Goal: Check status: Check status

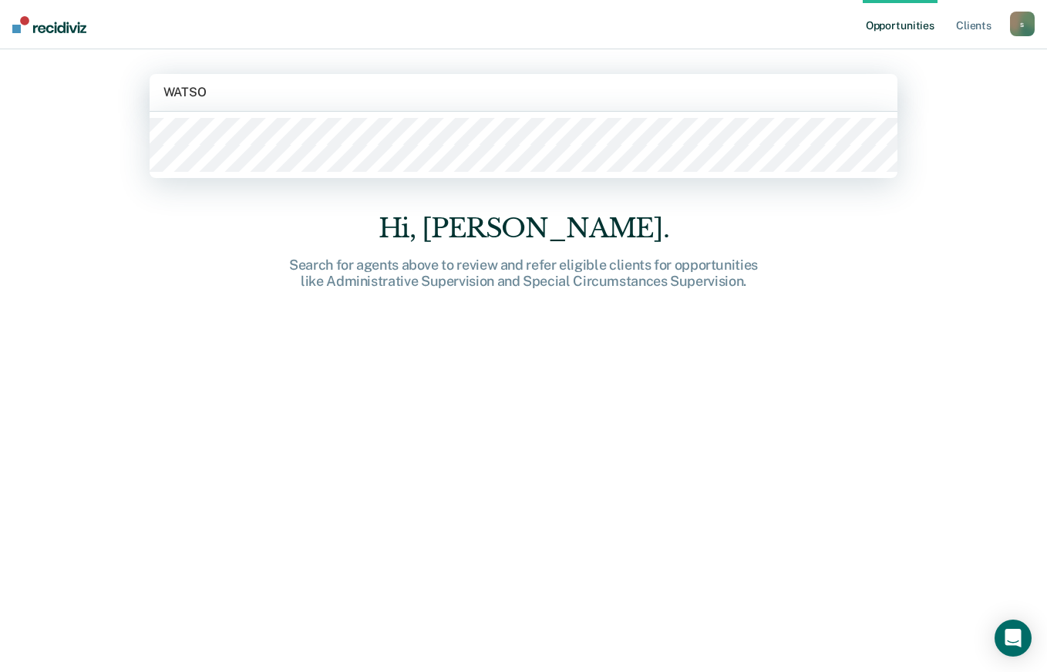
type input "WATSON"
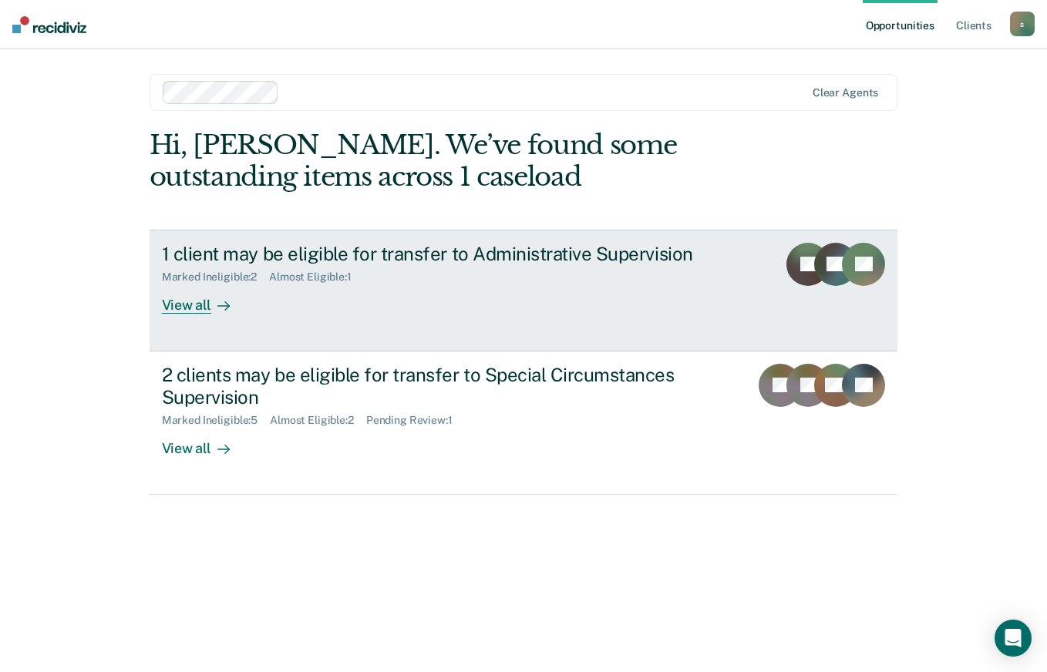
click at [189, 301] on div "View all" at bounding box center [205, 299] width 86 height 30
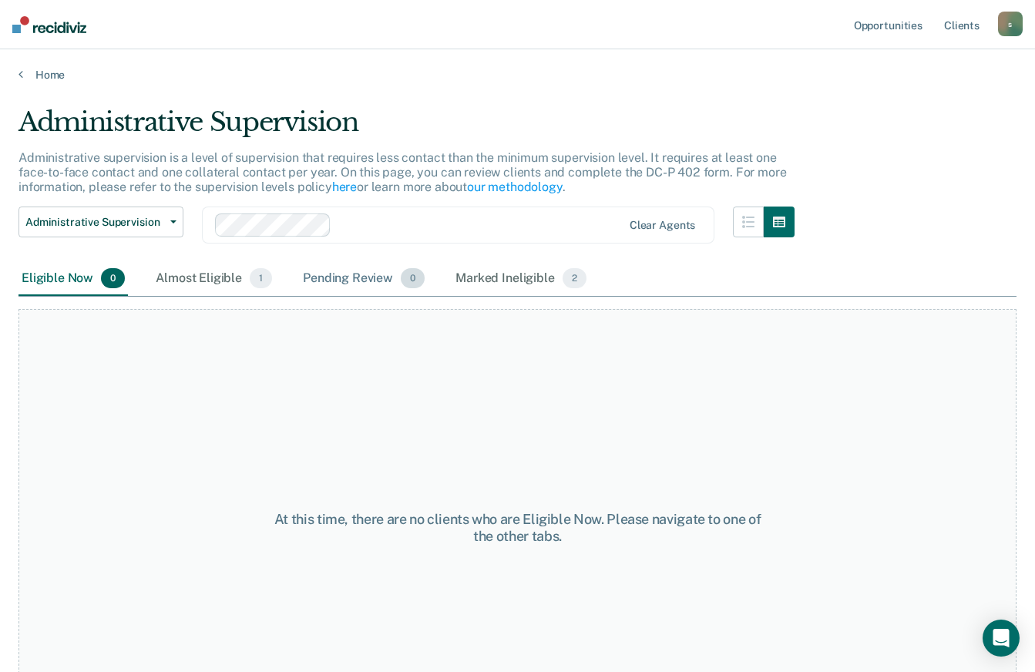
click at [351, 266] on div "Pending Review 0" at bounding box center [364, 279] width 128 height 34
click at [172, 270] on div "Almost Eligible 1" at bounding box center [214, 279] width 123 height 34
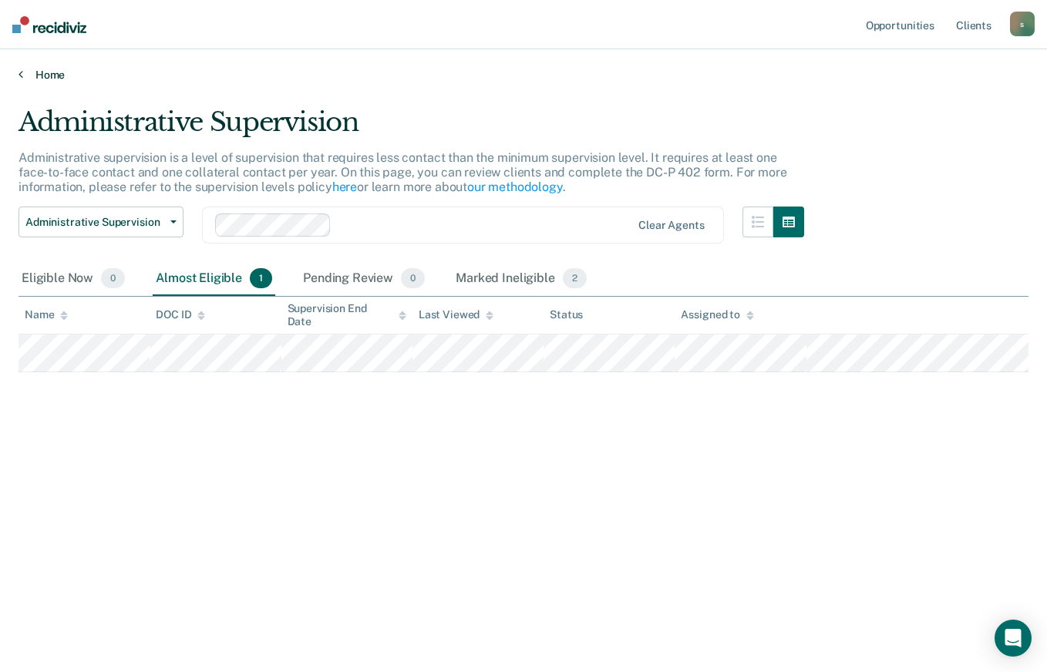
click at [33, 73] on link "Home" at bounding box center [524, 75] width 1010 height 14
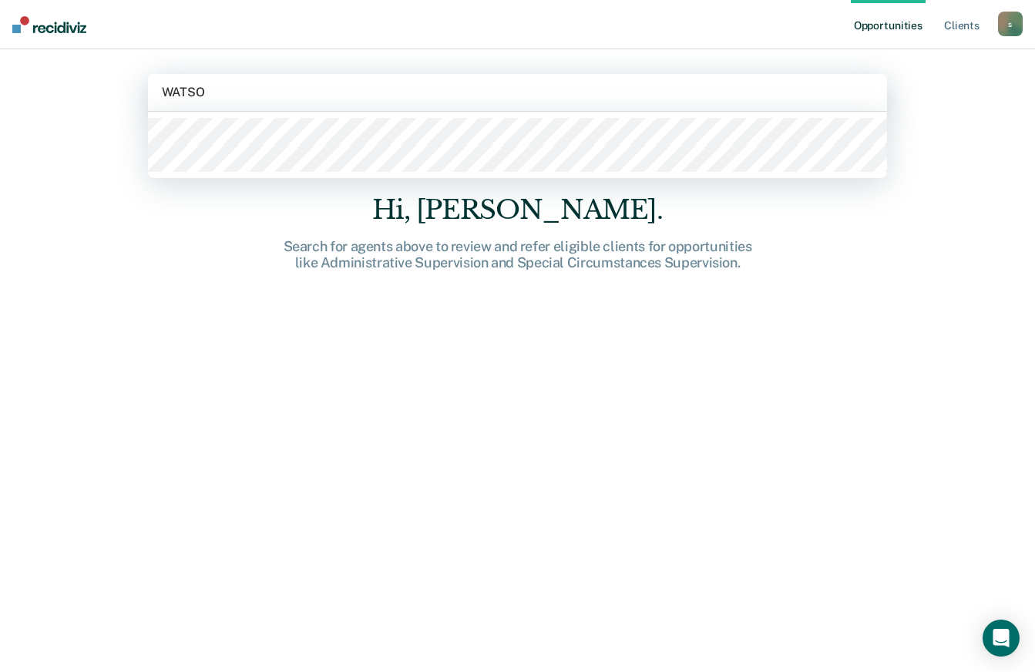
type input "WATSON"
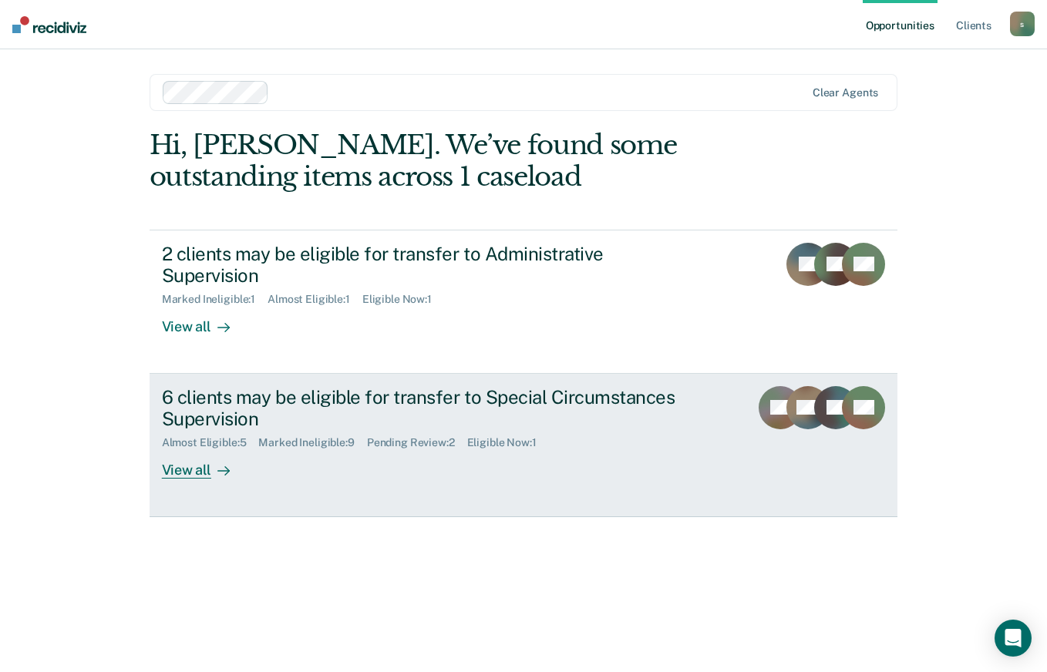
click at [188, 449] on div "View all" at bounding box center [205, 464] width 86 height 30
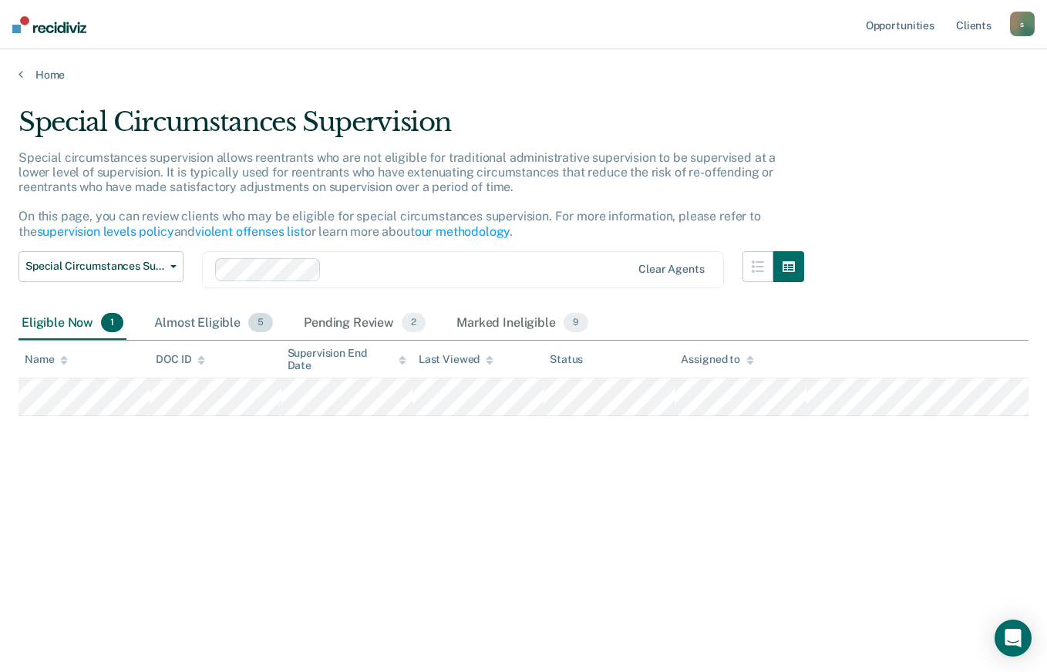
click at [188, 313] on div "Almost Eligible 5" at bounding box center [213, 324] width 125 height 34
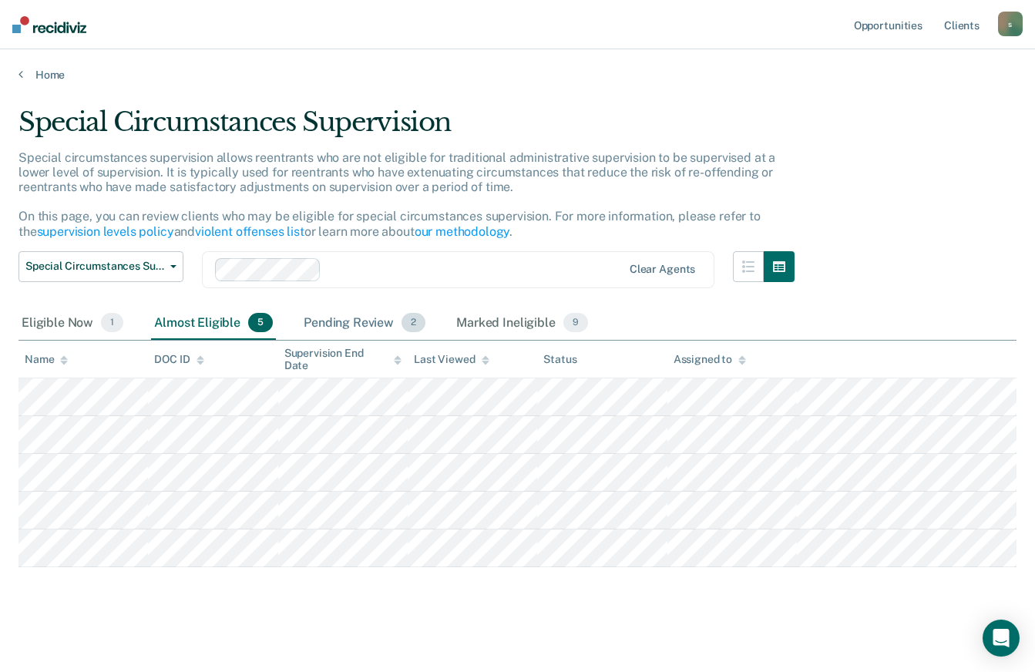
click at [329, 321] on div "Pending Review 2" at bounding box center [365, 324] width 128 height 34
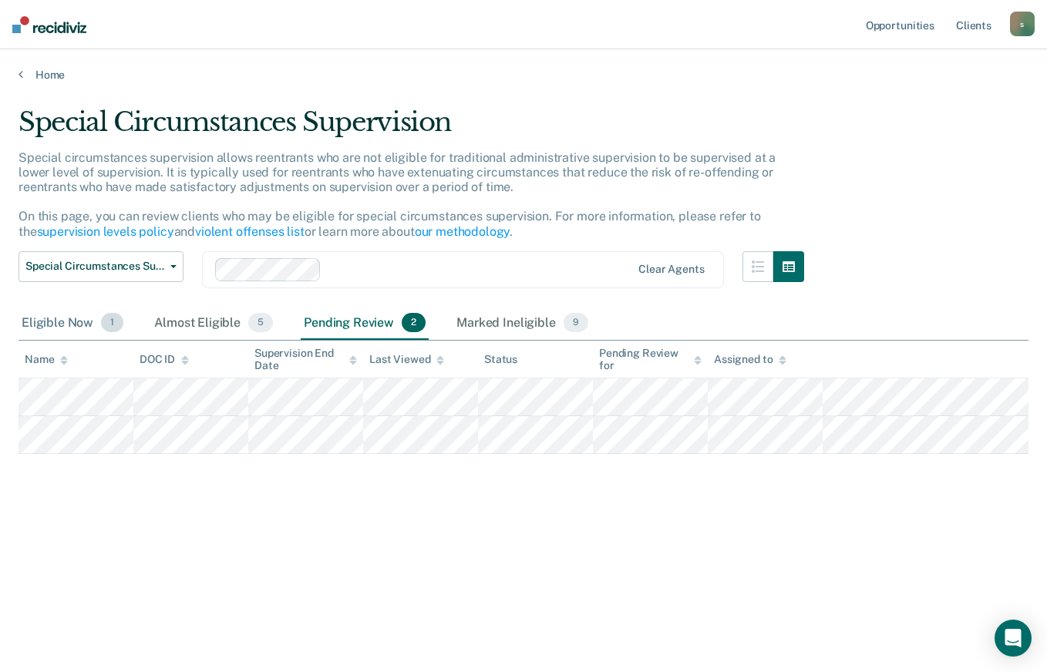
click at [55, 320] on div "Eligible Now 1" at bounding box center [73, 324] width 108 height 34
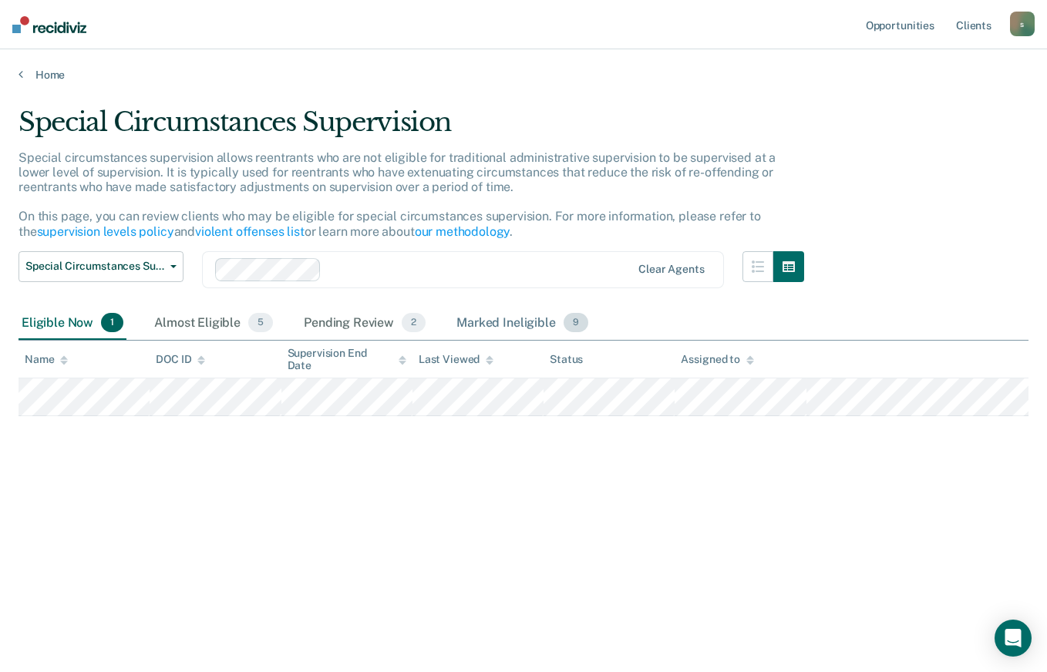
click at [486, 317] on div "Marked Ineligible 9" at bounding box center [522, 324] width 138 height 34
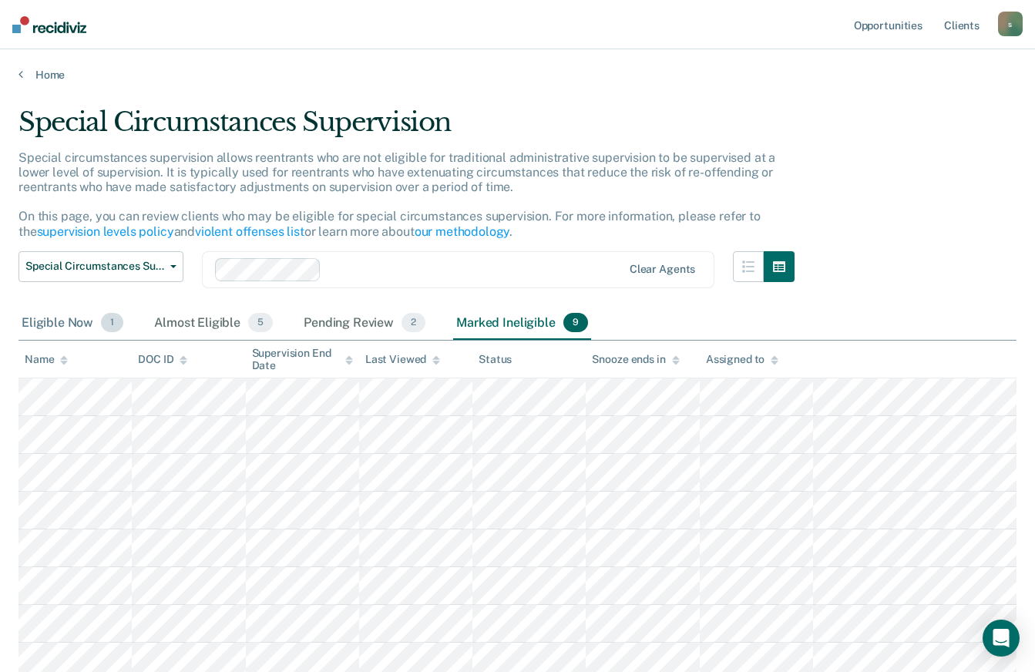
click at [45, 323] on div "Eligible Now 1" at bounding box center [73, 324] width 108 height 34
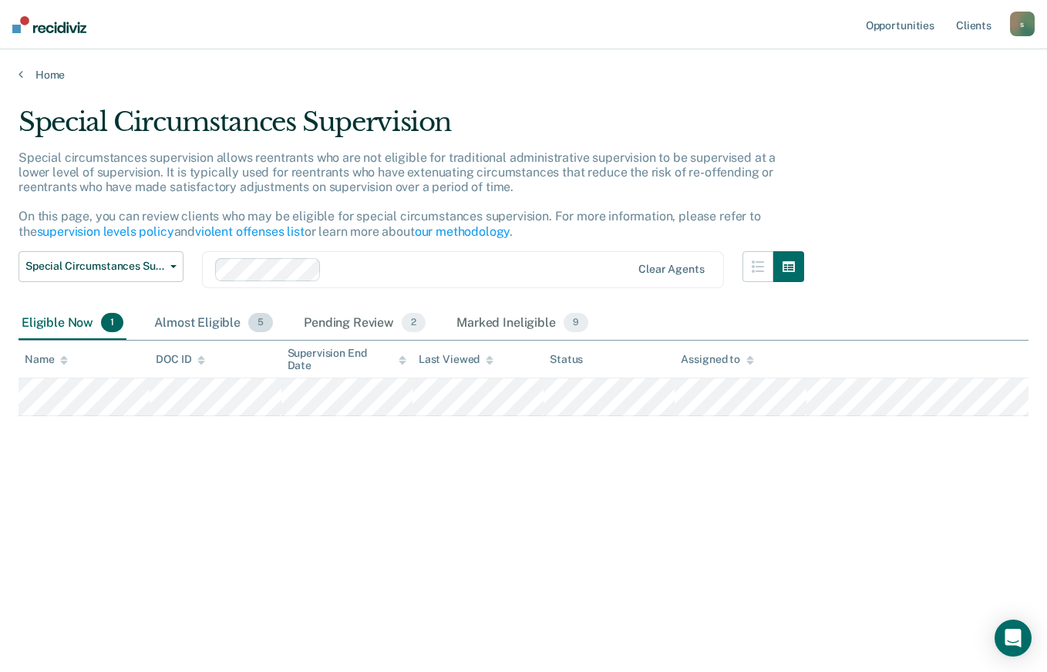
click at [171, 322] on div "Almost Eligible 5" at bounding box center [213, 324] width 125 height 34
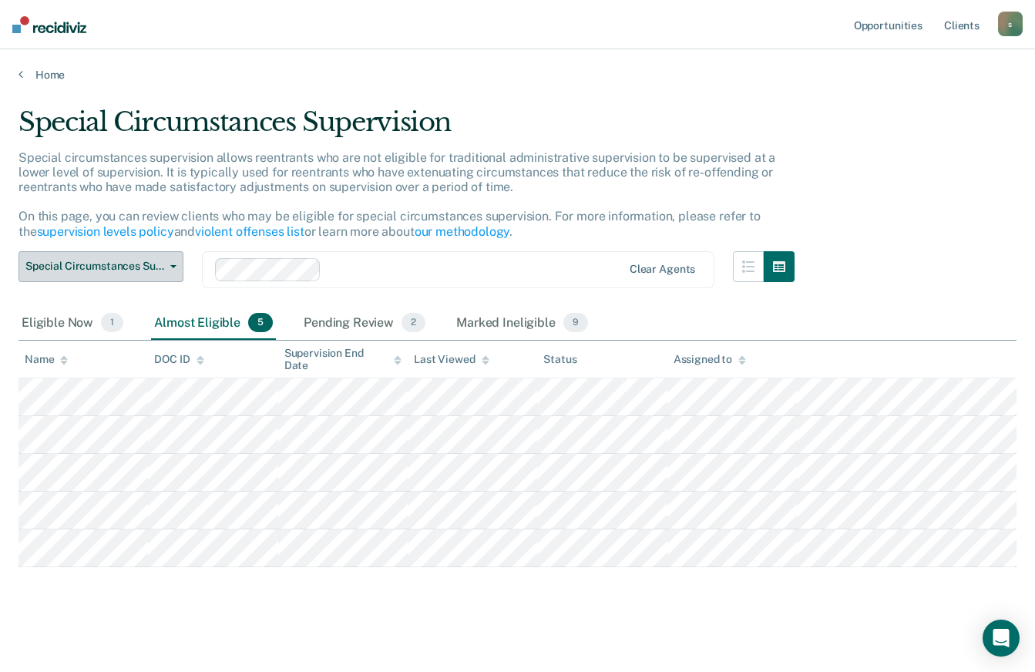
click at [159, 276] on button "Special Circumstances Supervision" at bounding box center [101, 266] width 165 height 31
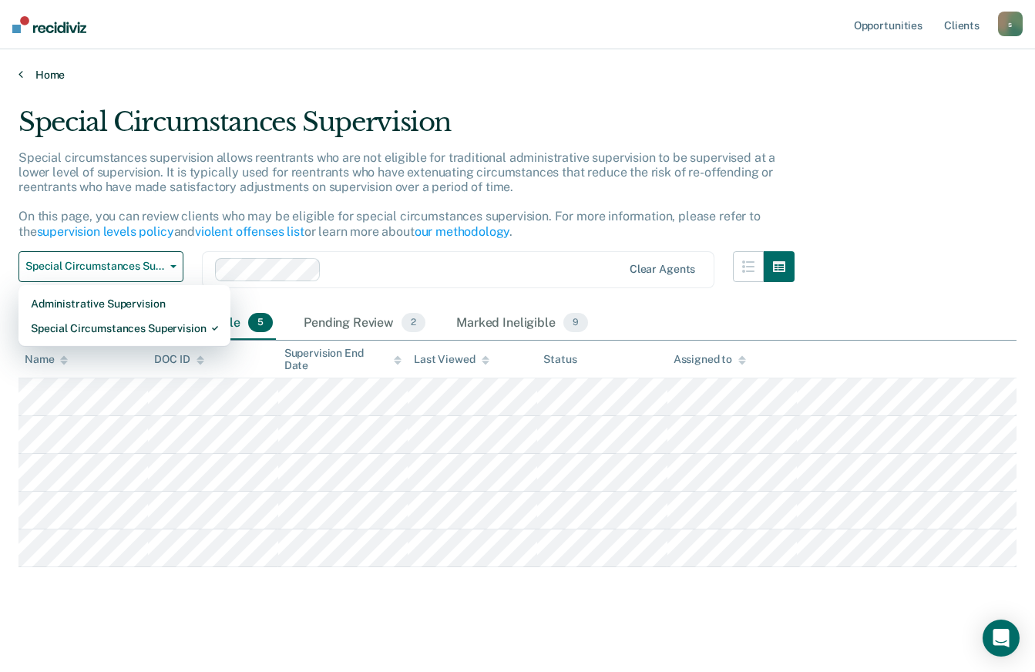
click at [45, 72] on link "Home" at bounding box center [518, 75] width 998 height 14
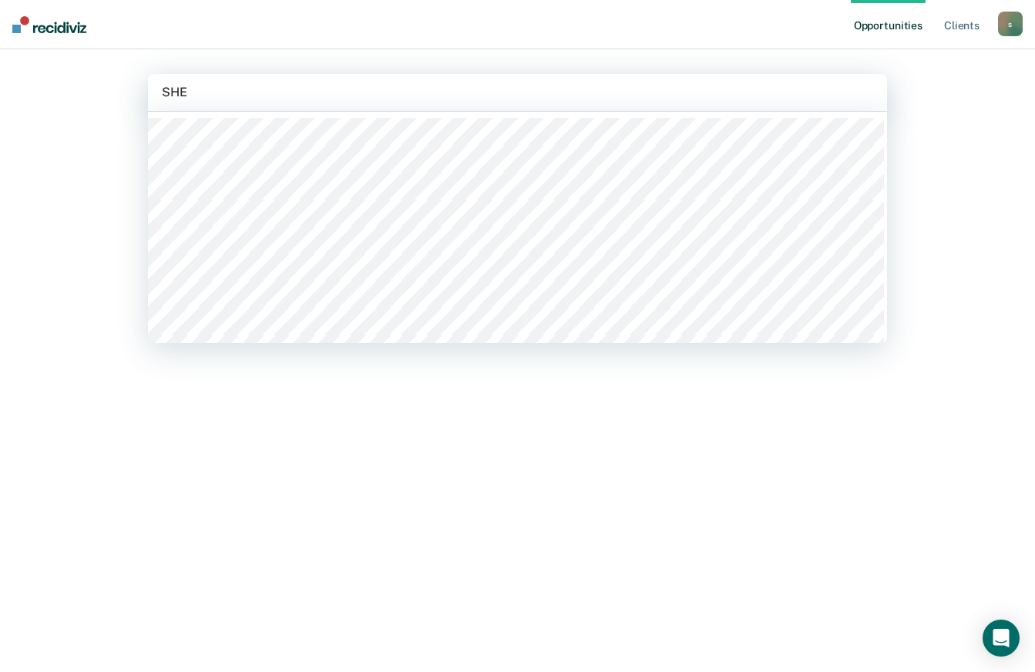
type input "SHER"
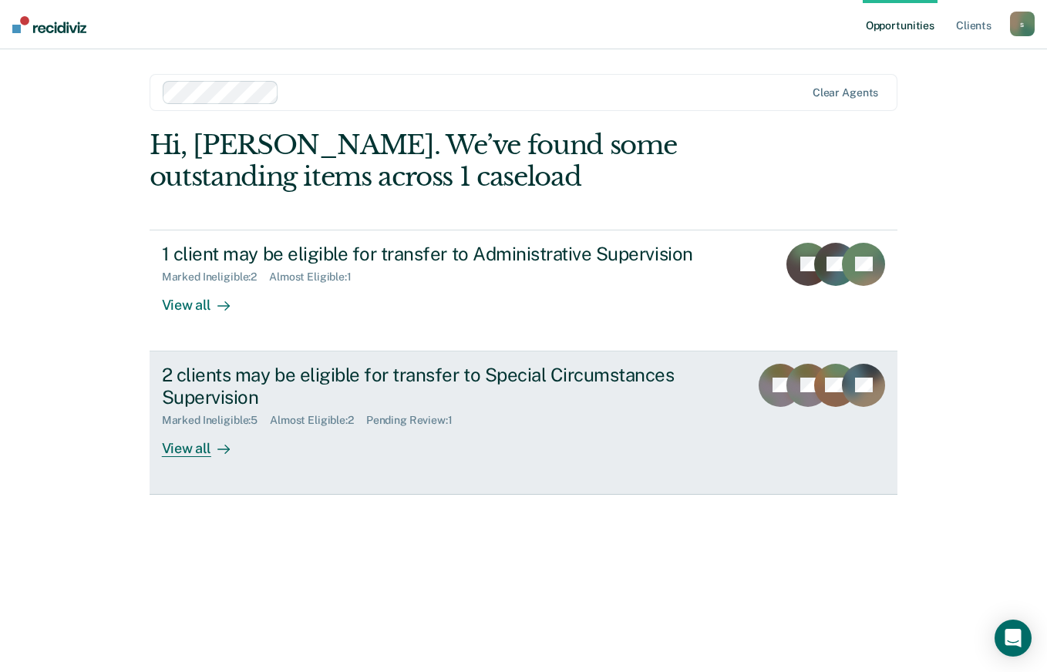
click at [210, 385] on div "2 clients may be eligible for transfer to Special Circumstances Supervision" at bounding box center [432, 386] width 541 height 45
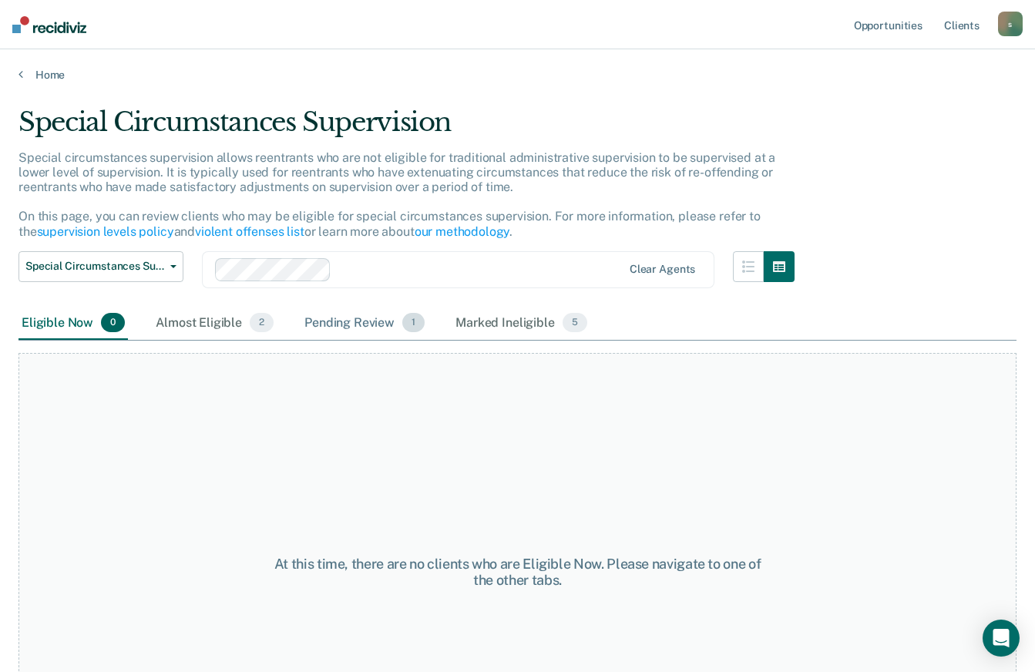
click at [365, 318] on div "Pending Review 1" at bounding box center [364, 324] width 126 height 34
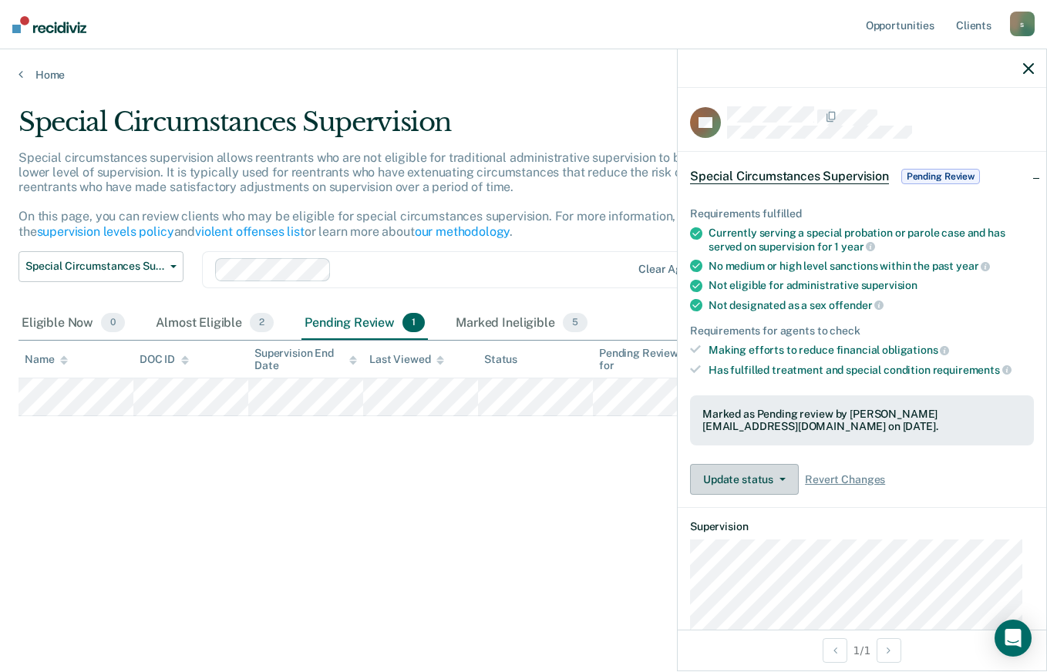
click at [757, 478] on button "Update status" at bounding box center [744, 479] width 109 height 31
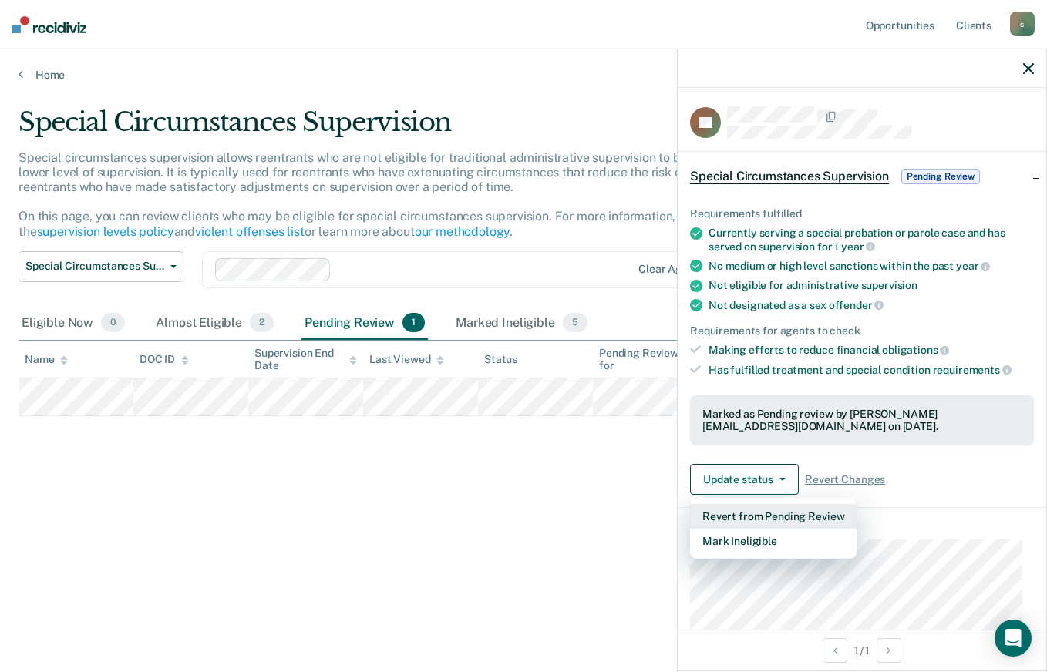
click at [770, 519] on button "Revert from Pending Review" at bounding box center [773, 516] width 167 height 25
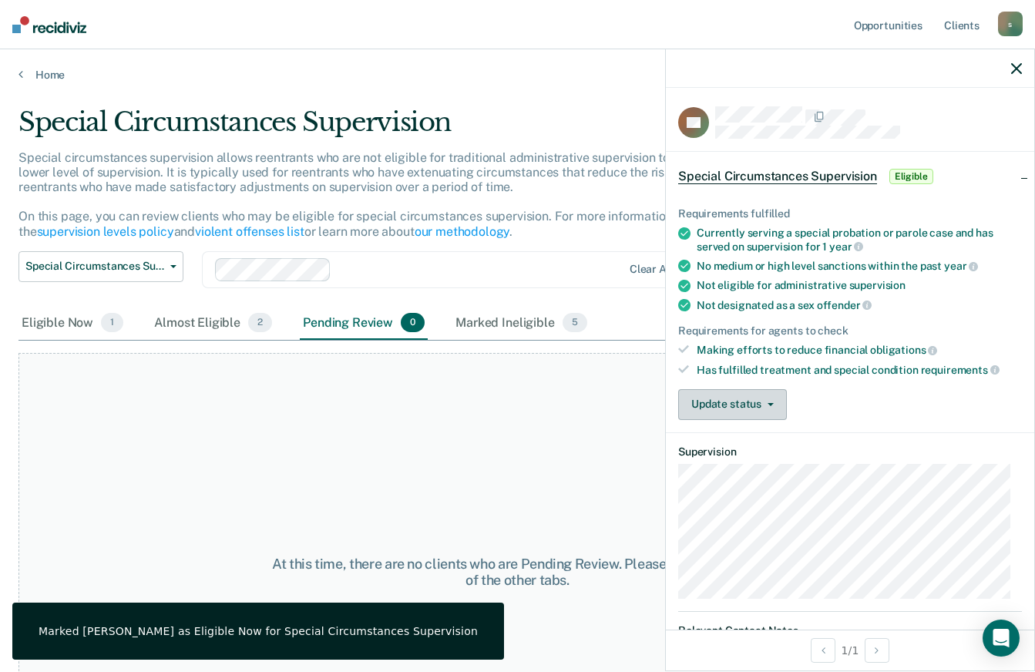
click at [722, 404] on button "Update status" at bounding box center [732, 404] width 109 height 31
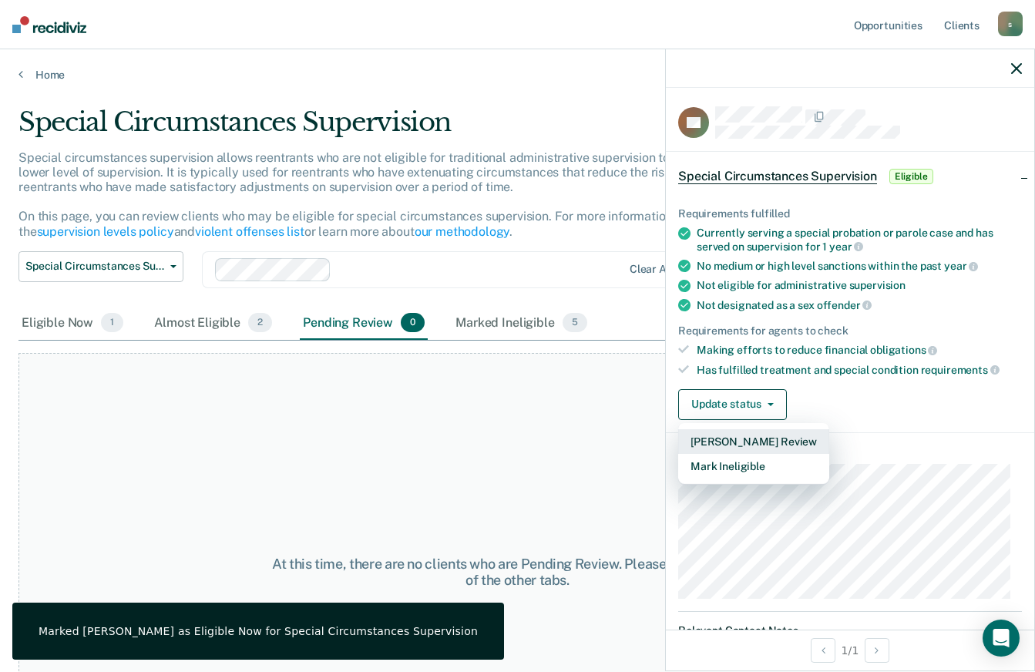
click at [745, 442] on button "[PERSON_NAME] Review" at bounding box center [753, 441] width 151 height 25
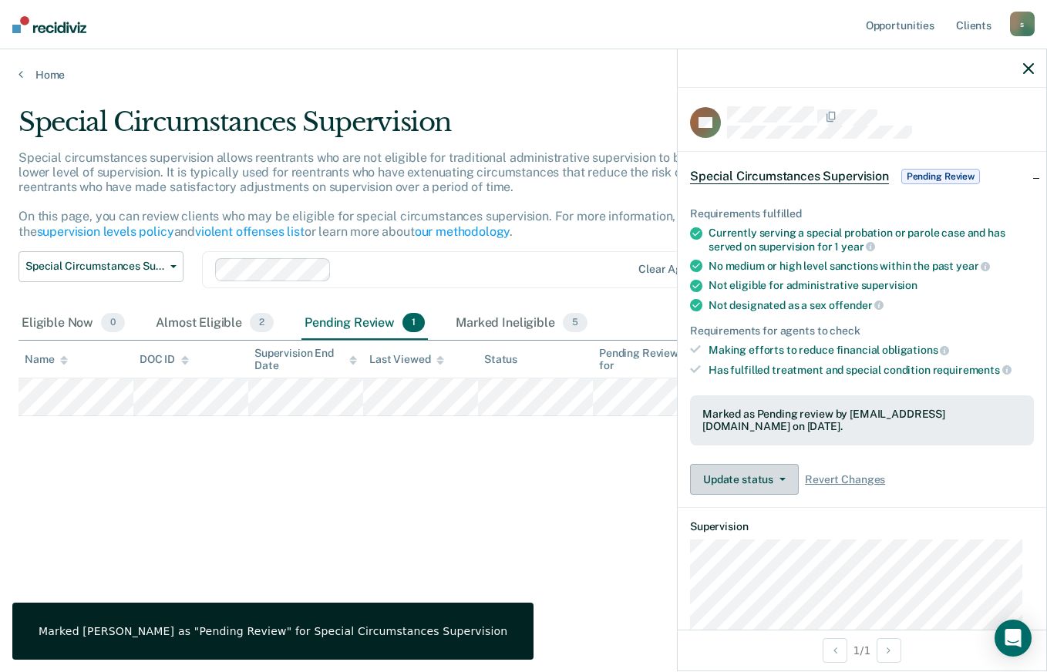
click at [724, 469] on button "Update status" at bounding box center [744, 479] width 109 height 31
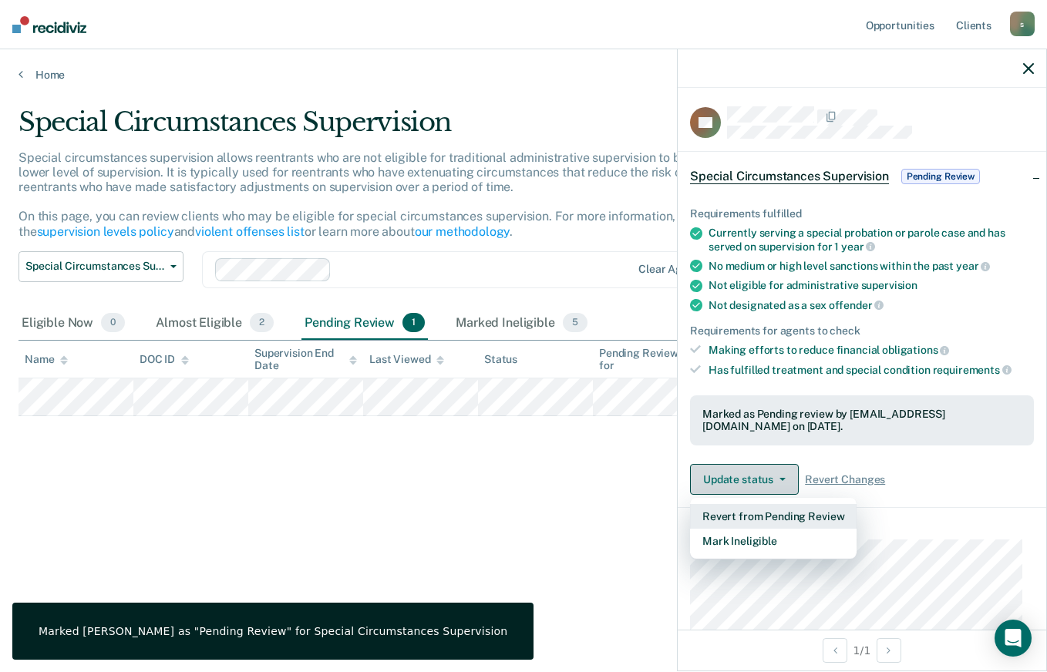
click at [737, 512] on button "Revert from Pending Review" at bounding box center [773, 516] width 167 height 25
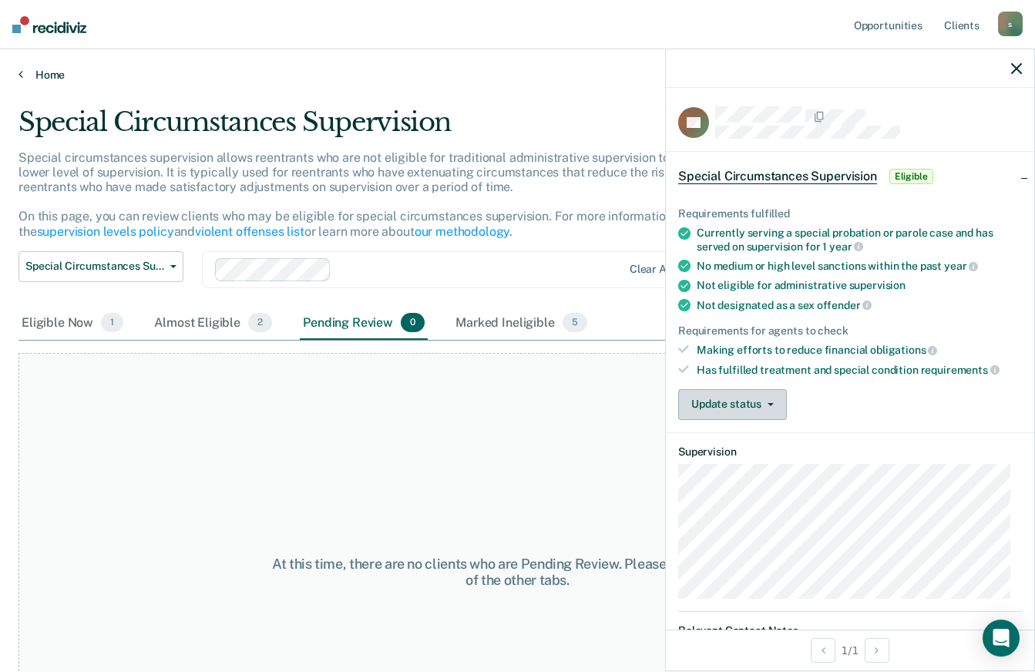
click at [41, 72] on link "Home" at bounding box center [518, 75] width 998 height 14
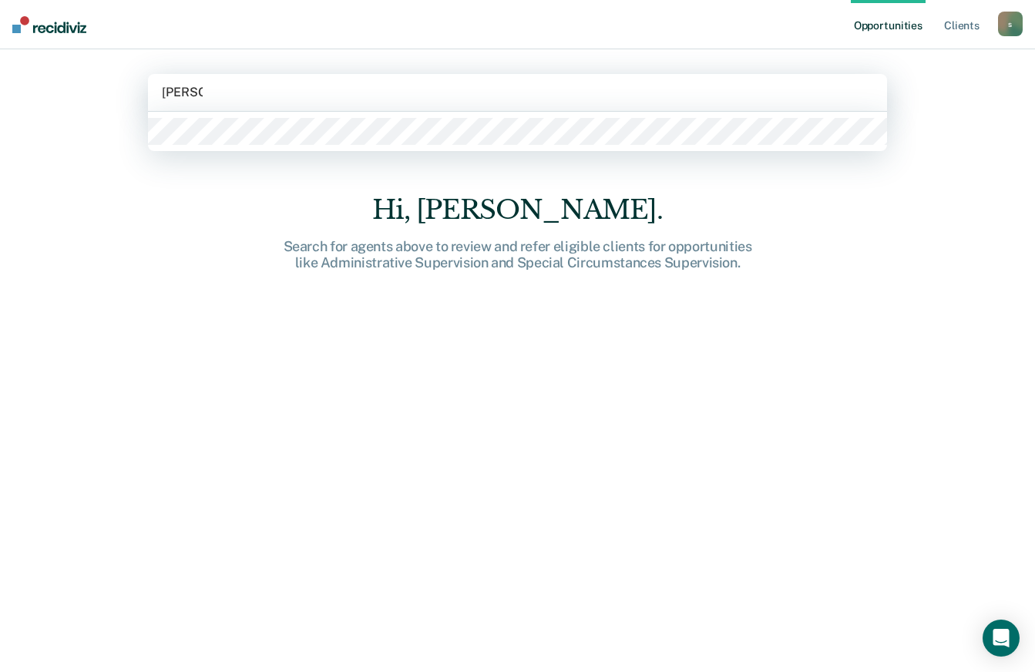
type input "rodgers"
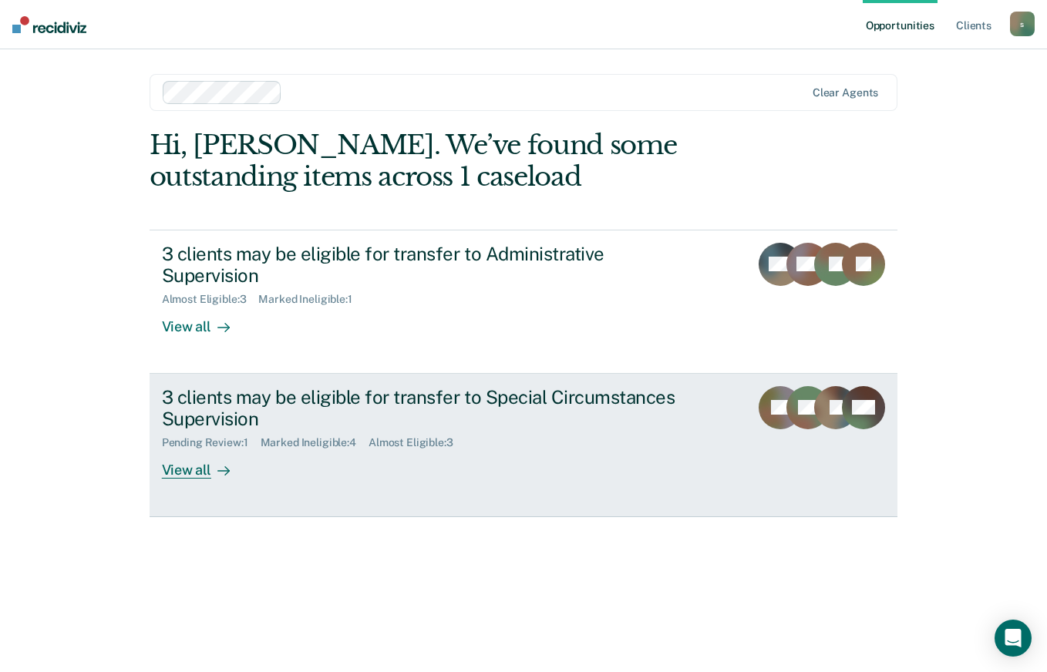
click at [257, 386] on div "3 clients may be eligible for transfer to Special Circumstances Supervision" at bounding box center [432, 408] width 541 height 45
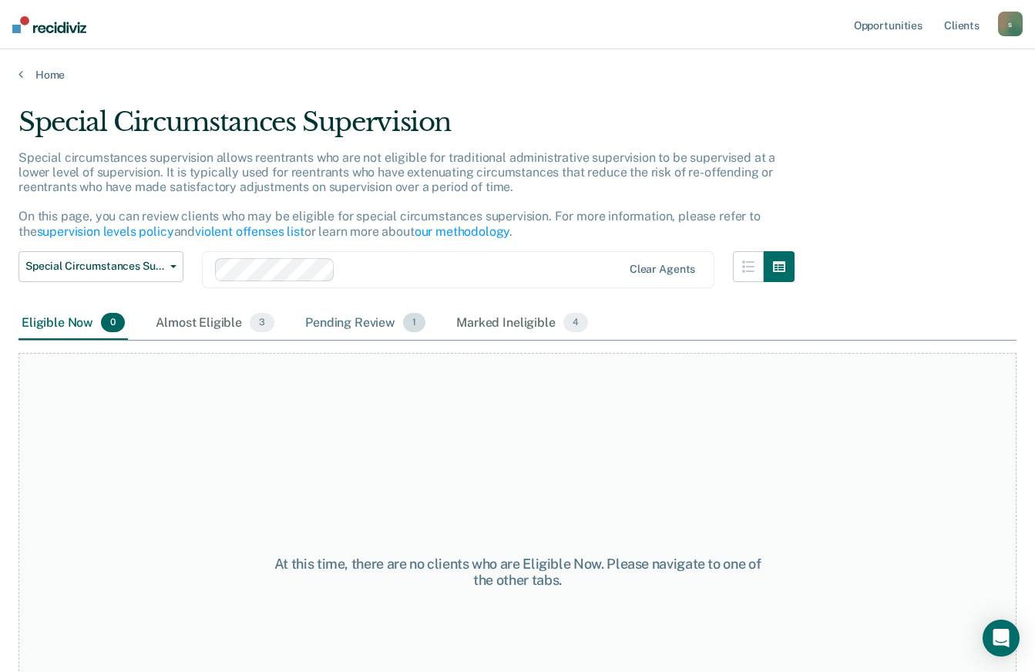
click at [347, 311] on div "Pending Review 1" at bounding box center [365, 324] width 126 height 34
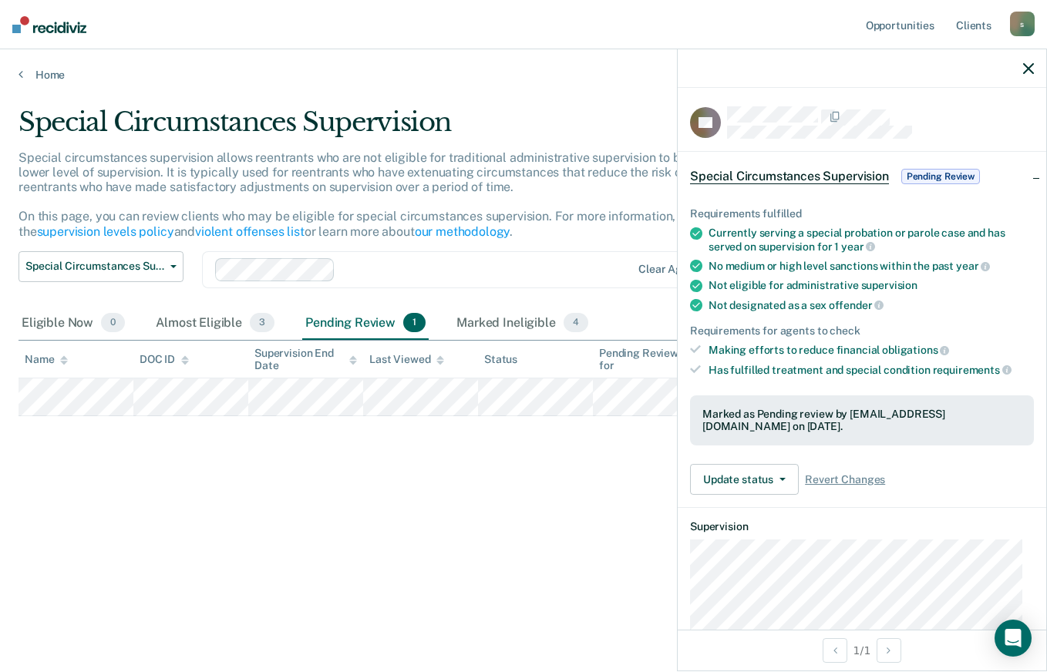
click at [734, 476] on button "Update status" at bounding box center [744, 479] width 109 height 31
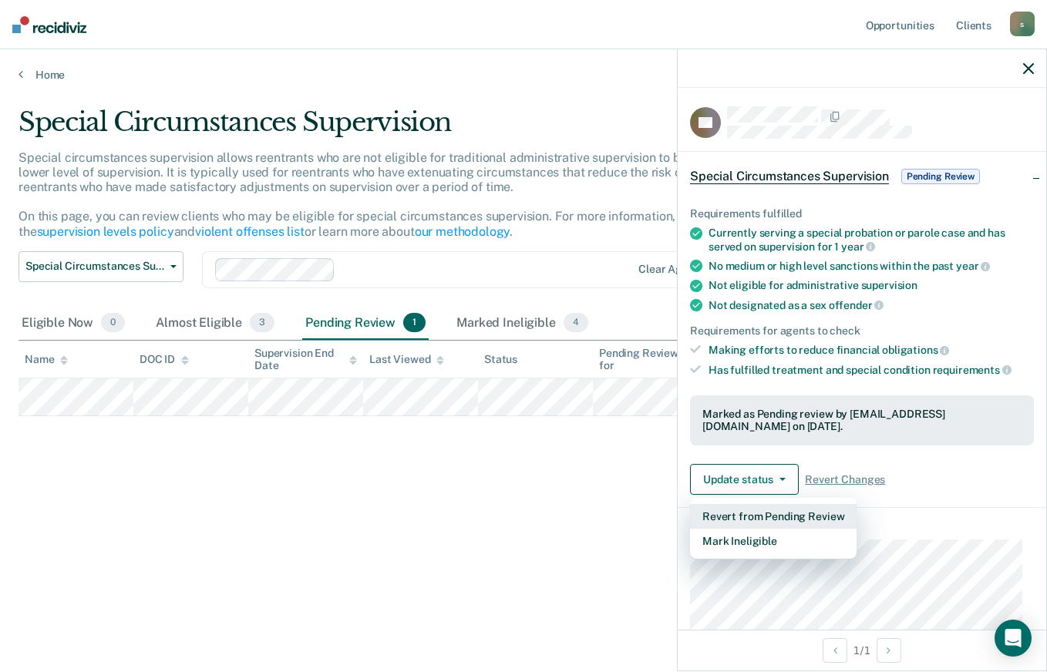
click at [739, 513] on button "Revert from Pending Review" at bounding box center [773, 516] width 167 height 25
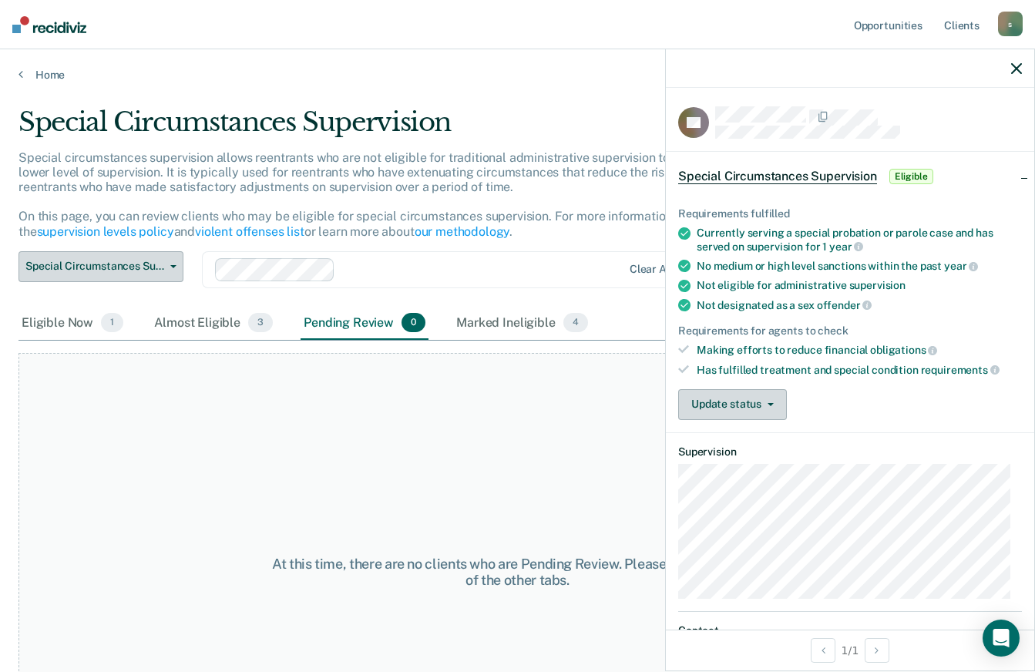
click at [78, 261] on span "Special Circumstances Supervision" at bounding box center [94, 266] width 139 height 13
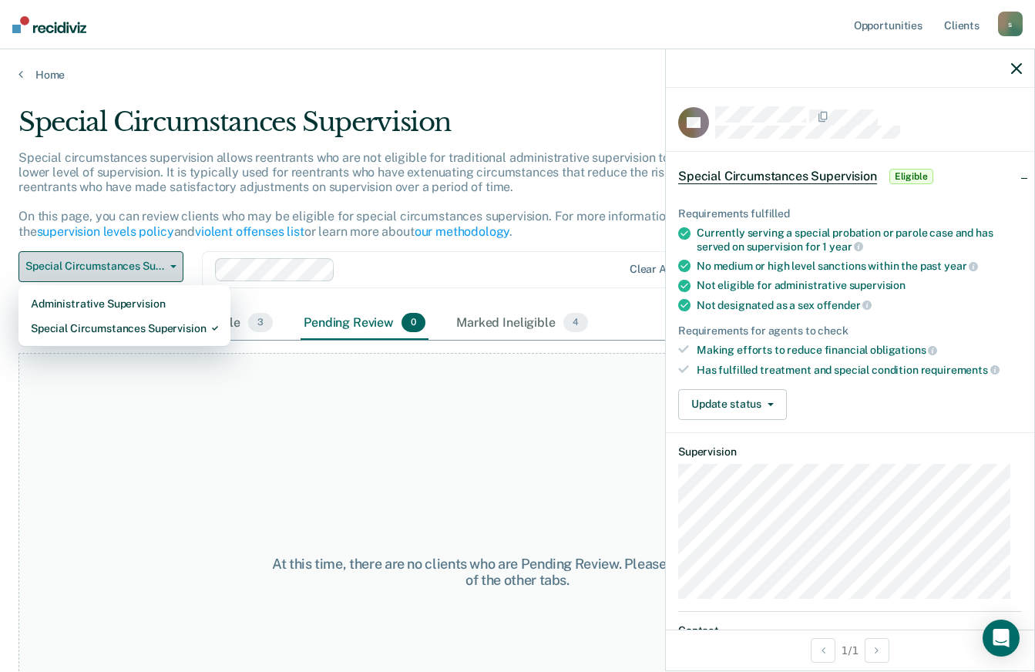
click at [65, 324] on div "Special Circumstances Supervision" at bounding box center [124, 328] width 187 height 25
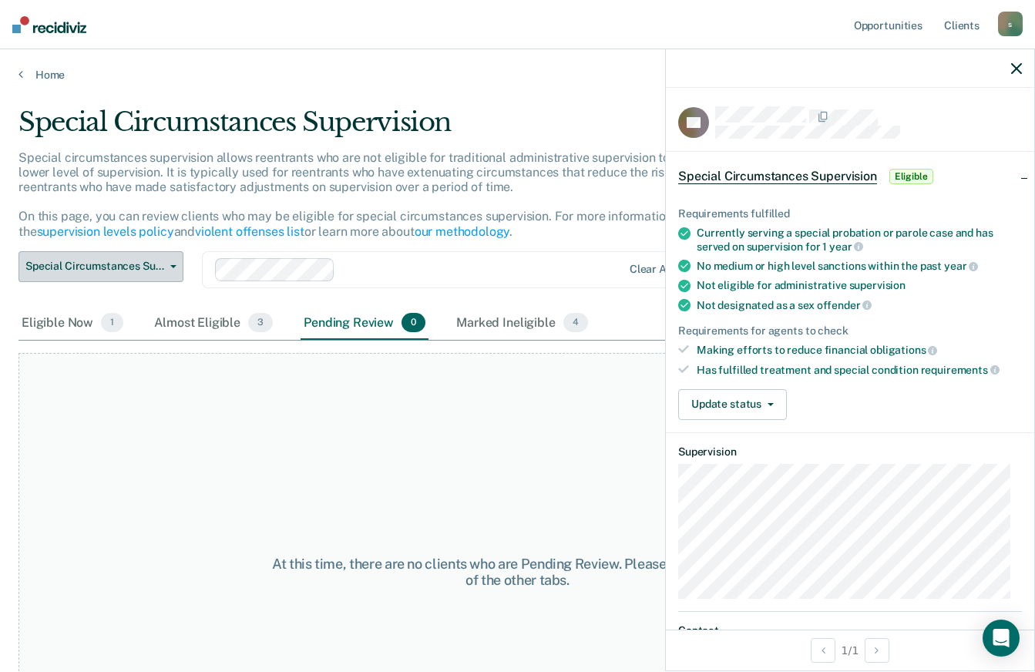
click at [55, 269] on span "Special Circumstances Supervision" at bounding box center [94, 266] width 139 height 13
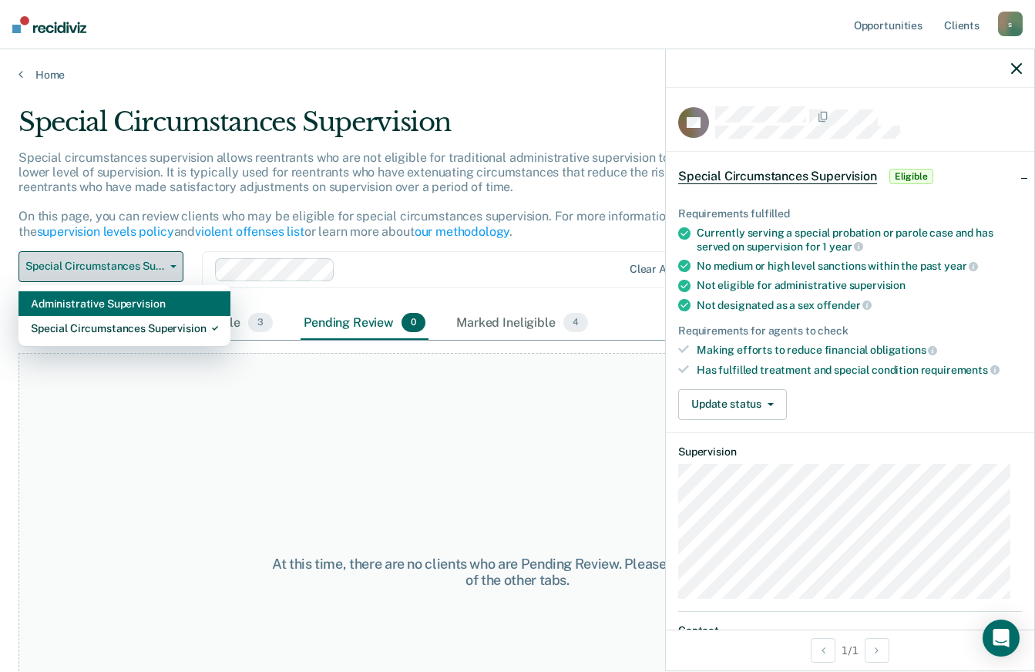
click at [68, 291] on div "Administrative Supervision" at bounding box center [124, 303] width 187 height 25
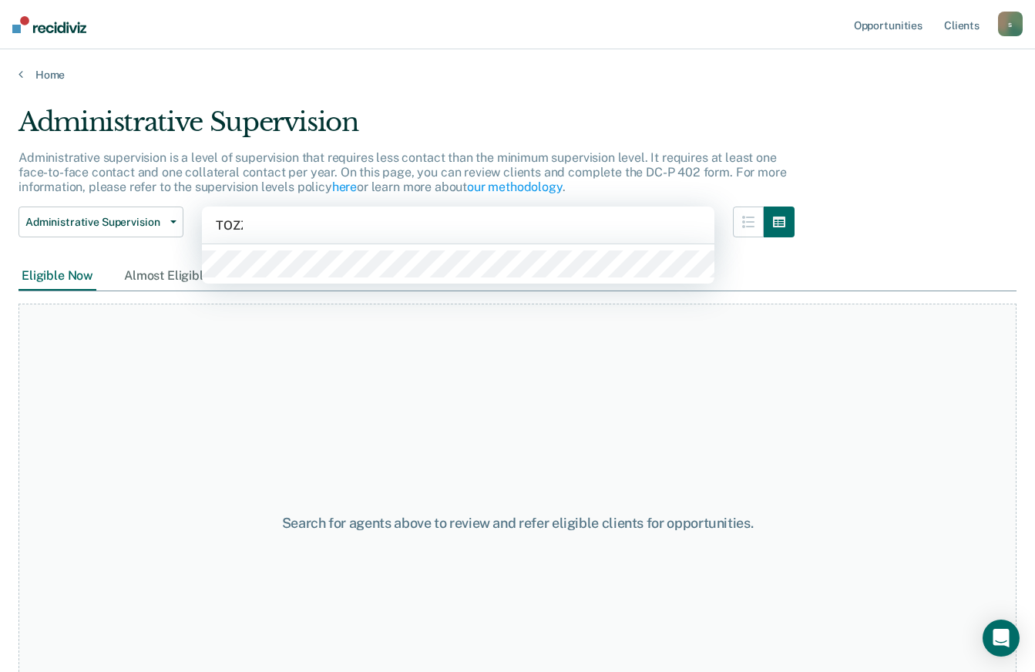
type input "TOZZI"
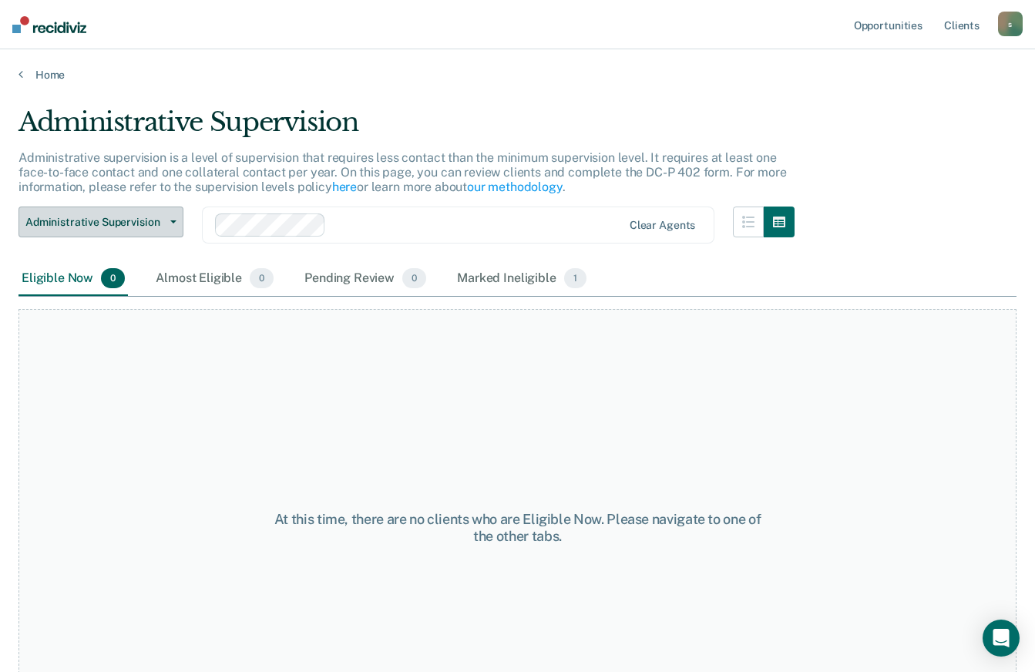
click at [101, 224] on span "Administrative Supervision" at bounding box center [94, 222] width 139 height 13
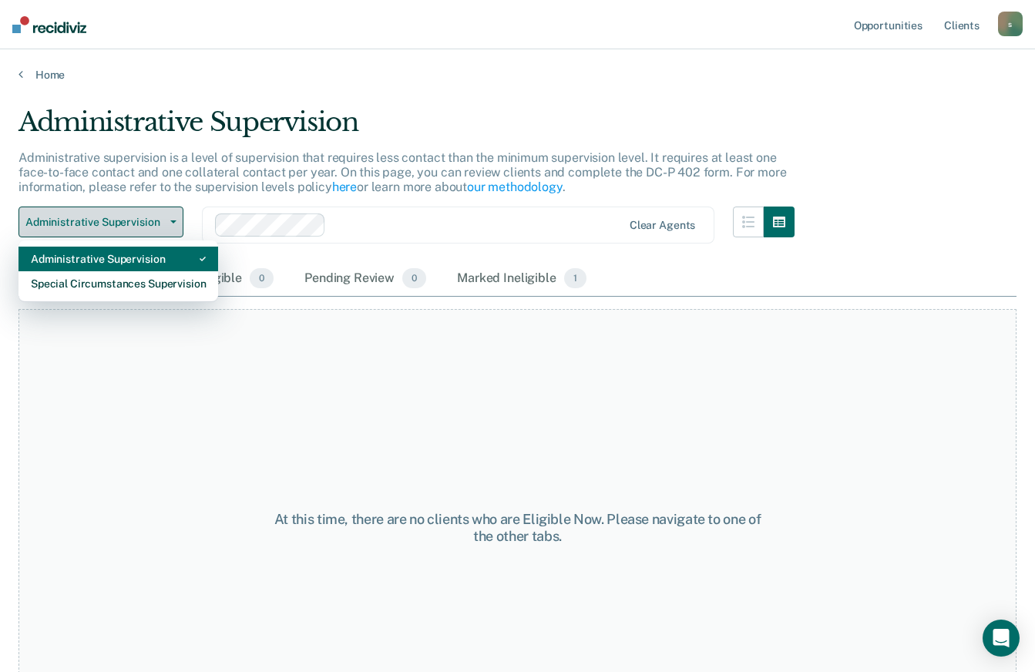
click at [59, 280] on div "Special Circumstances Supervision" at bounding box center [118, 283] width 175 height 25
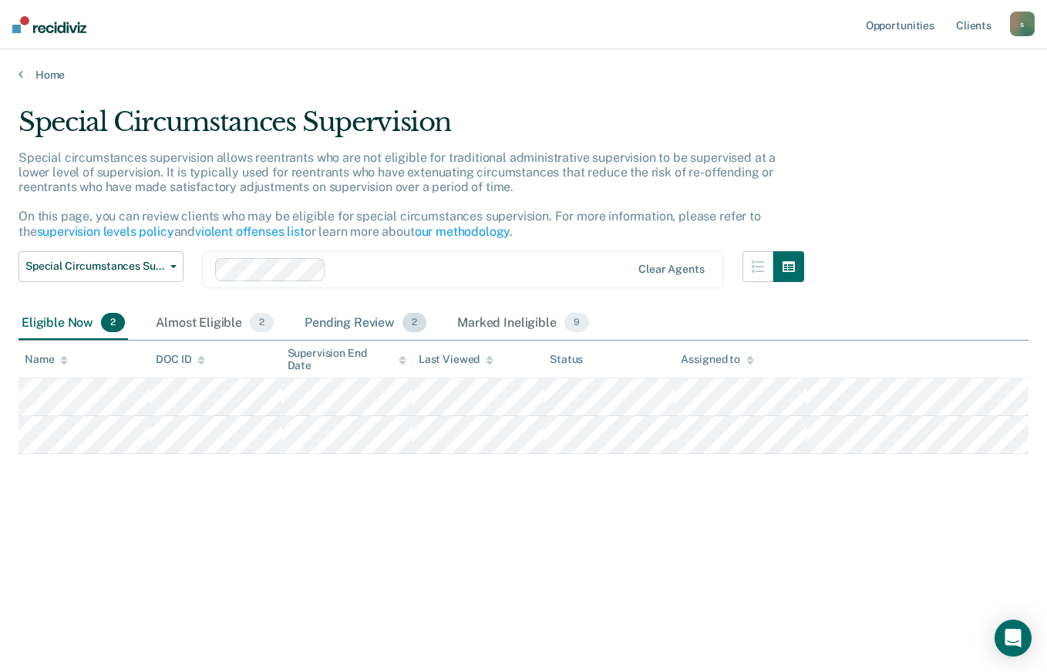
click at [387, 311] on div "Pending Review 2" at bounding box center [365, 324] width 128 height 34
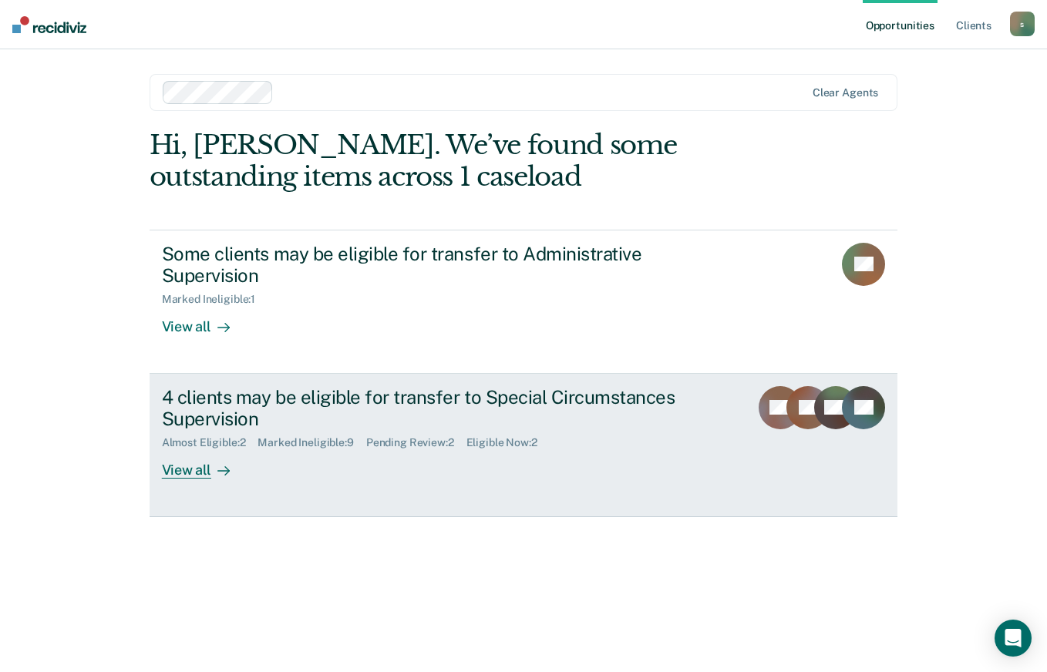
click at [184, 461] on div "View all" at bounding box center [205, 464] width 86 height 30
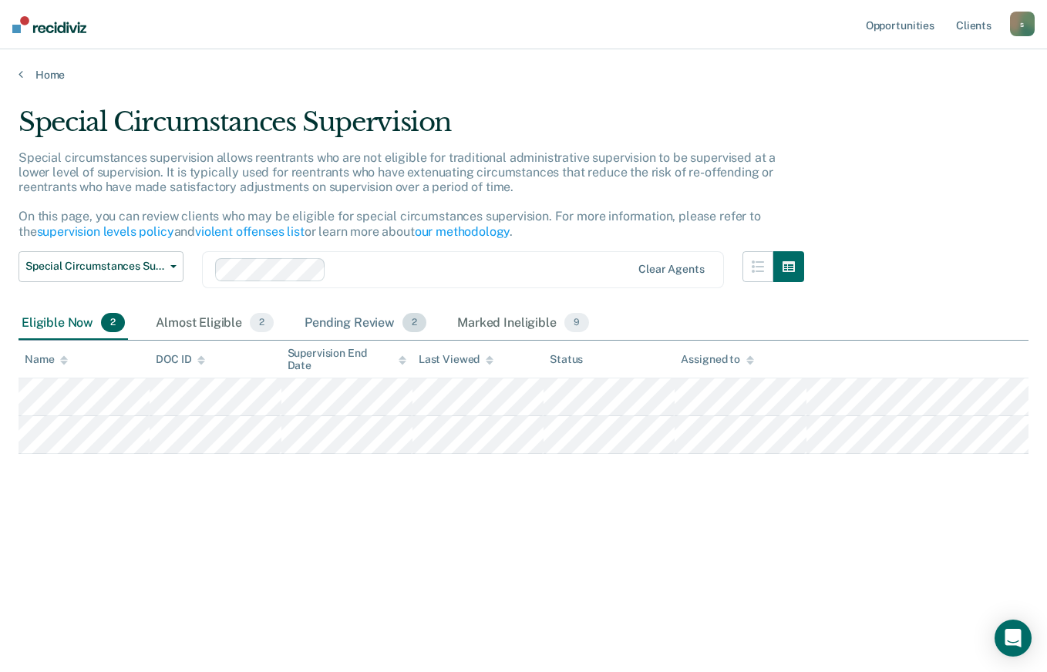
click at [387, 319] on div "Pending Review 2" at bounding box center [365, 324] width 128 height 34
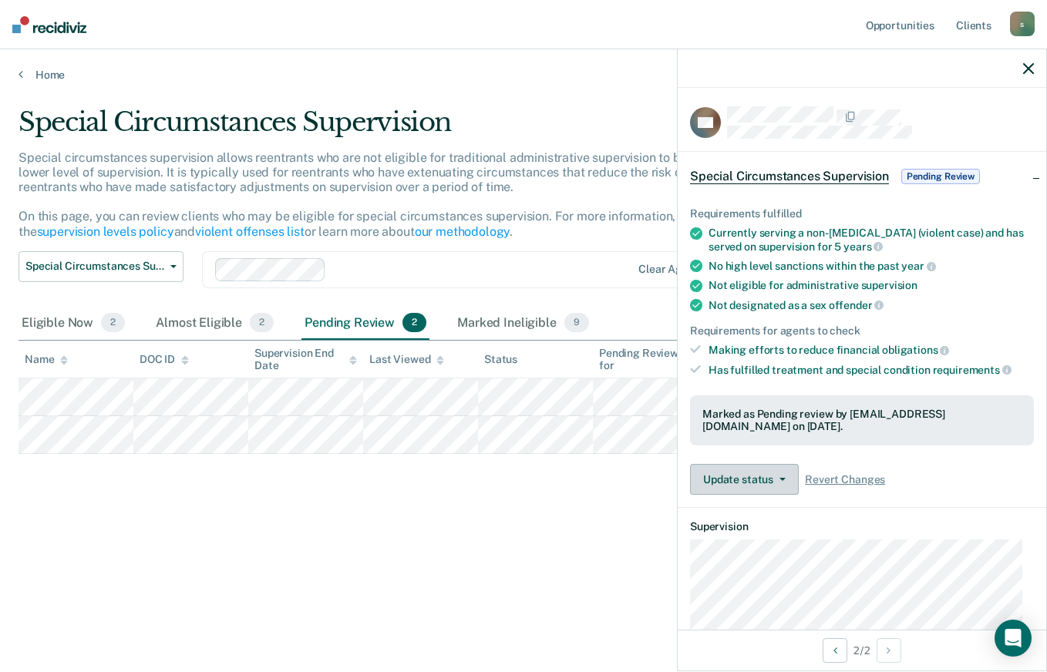
click at [776, 466] on button "Update status" at bounding box center [744, 479] width 109 height 31
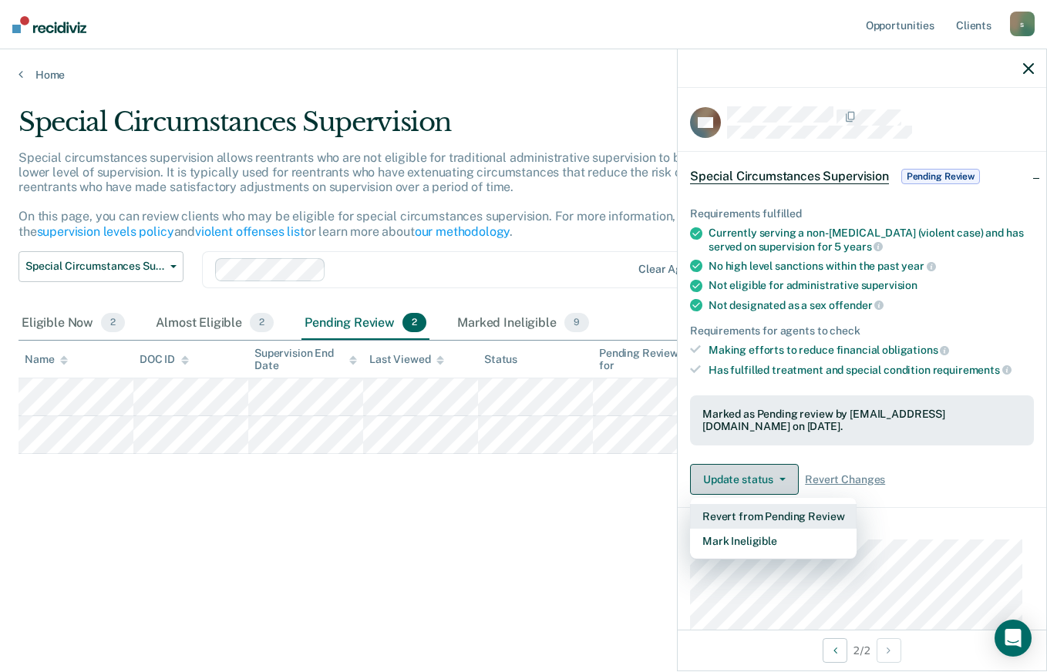
click at [826, 513] on button "Revert from Pending Review" at bounding box center [773, 516] width 167 height 25
